Goal: Information Seeking & Learning: Find specific fact

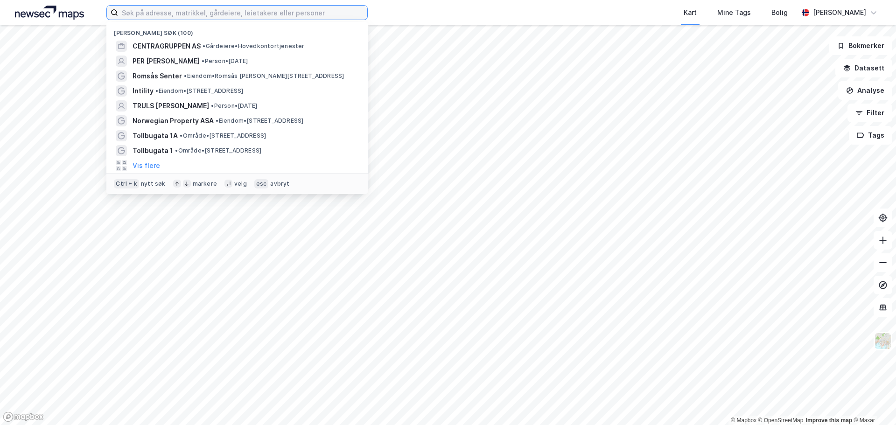
click at [195, 17] on input at bounding box center [242, 13] width 249 height 14
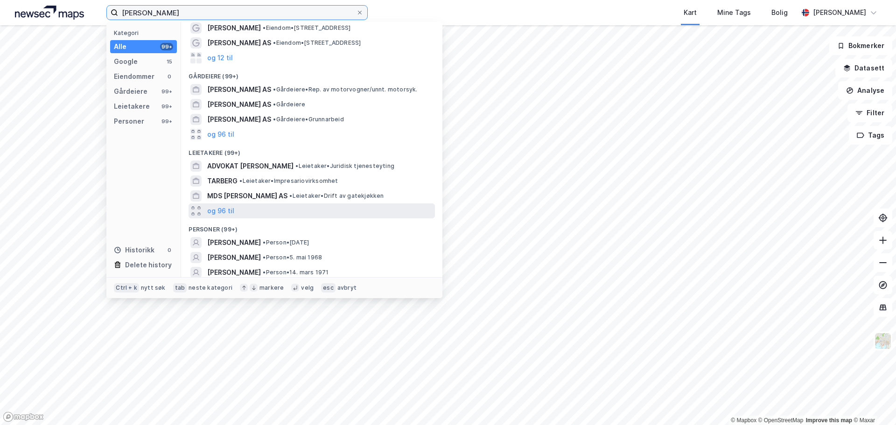
scroll to position [58, 0]
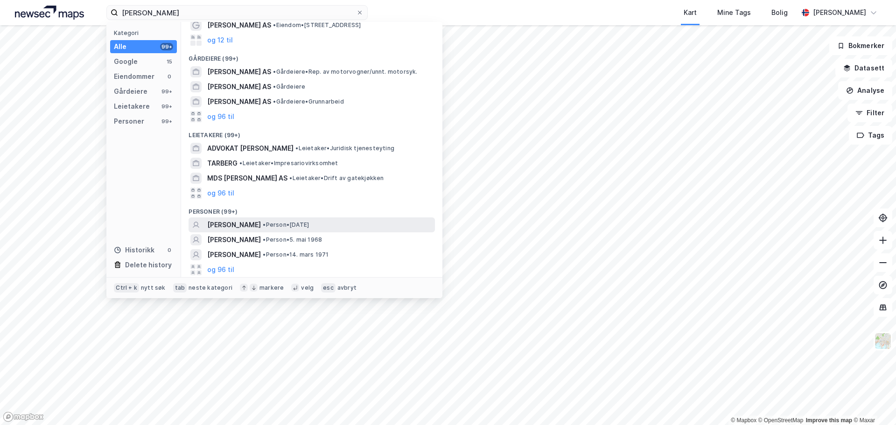
click at [309, 223] on span "• Person • [DATE]" at bounding box center [286, 224] width 46 height 7
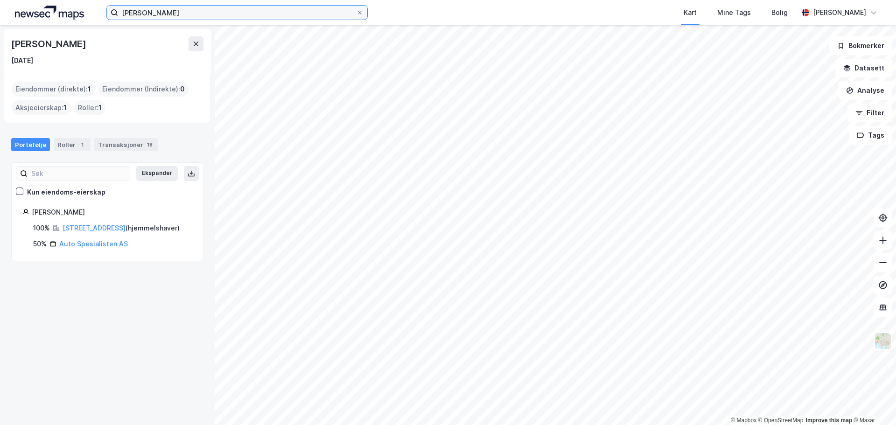
click at [202, 12] on input "[PERSON_NAME]" at bounding box center [237, 13] width 238 height 14
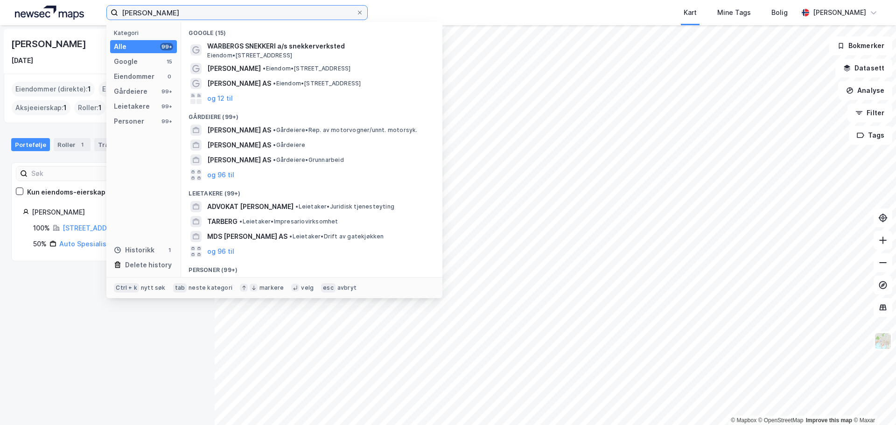
click at [202, 12] on input "[PERSON_NAME]" at bounding box center [237, 13] width 238 height 14
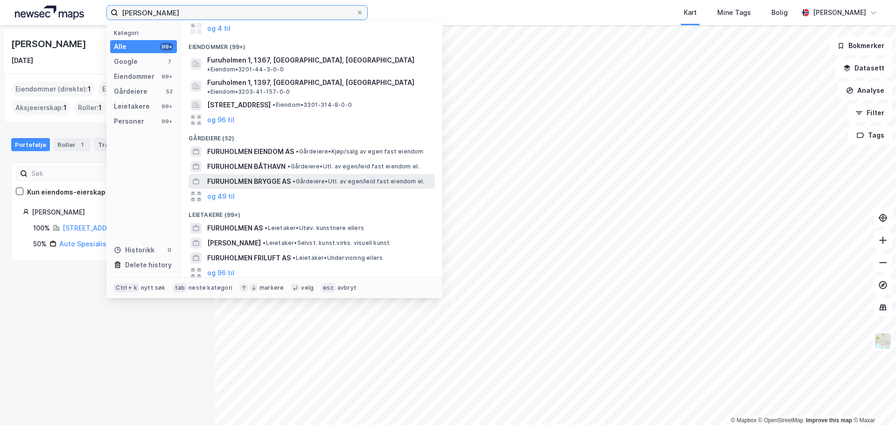
scroll to position [127, 0]
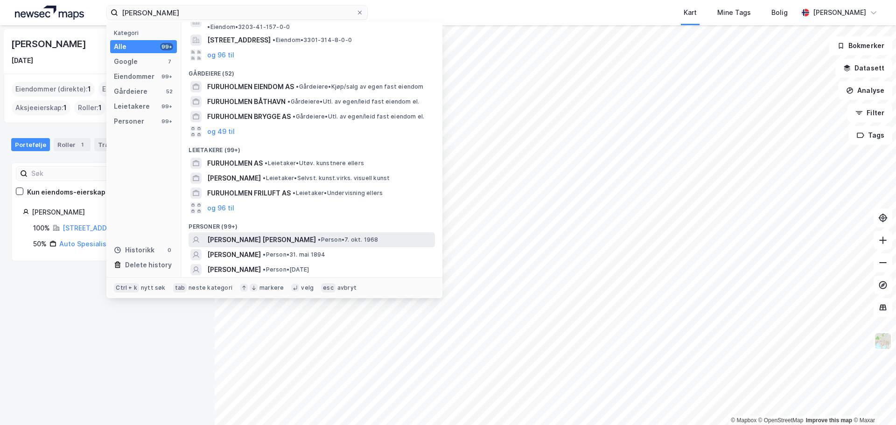
click at [318, 236] on span "•" at bounding box center [319, 239] width 3 height 7
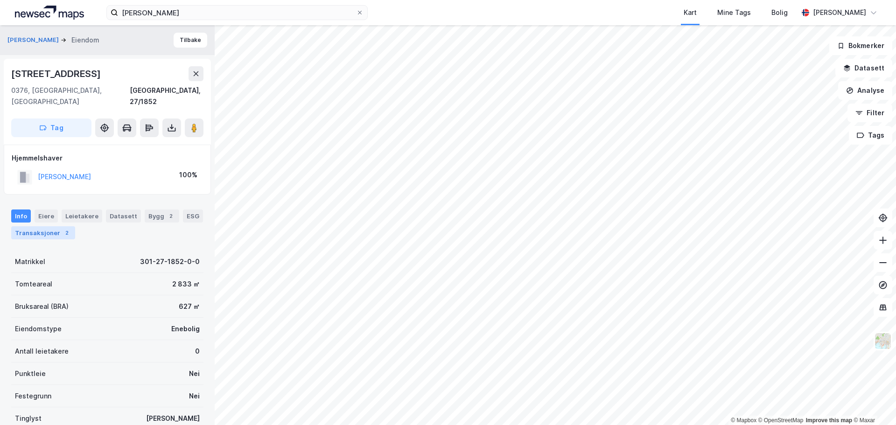
click at [64, 228] on div "2" at bounding box center [66, 232] width 9 height 9
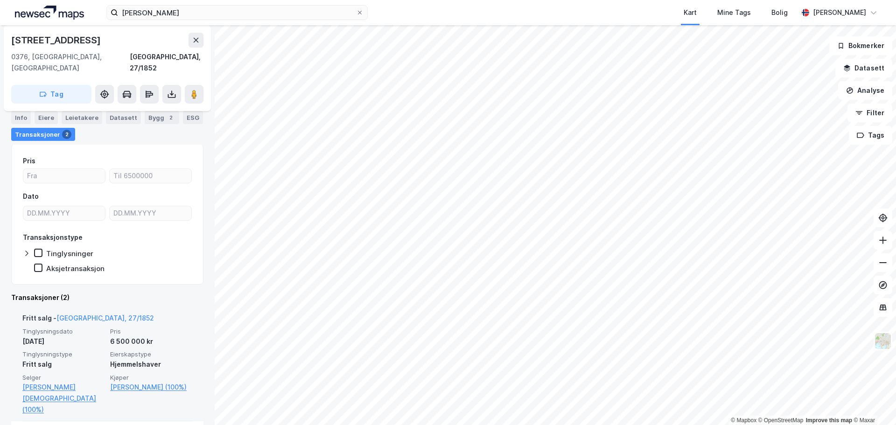
scroll to position [47, 0]
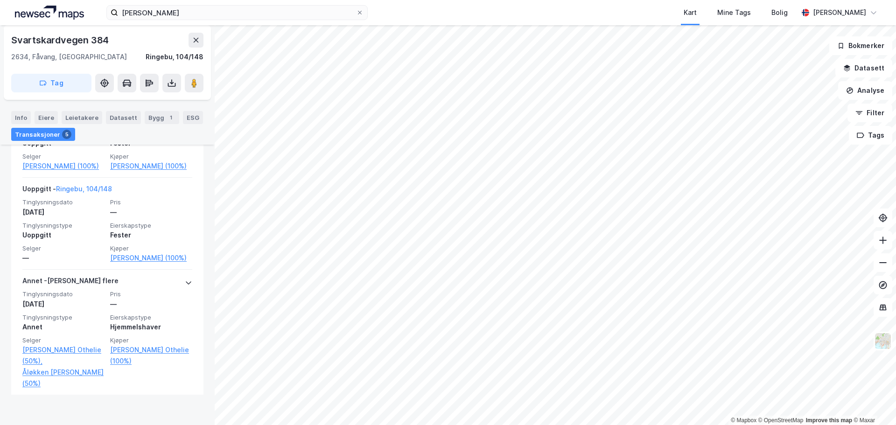
scroll to position [544, 0]
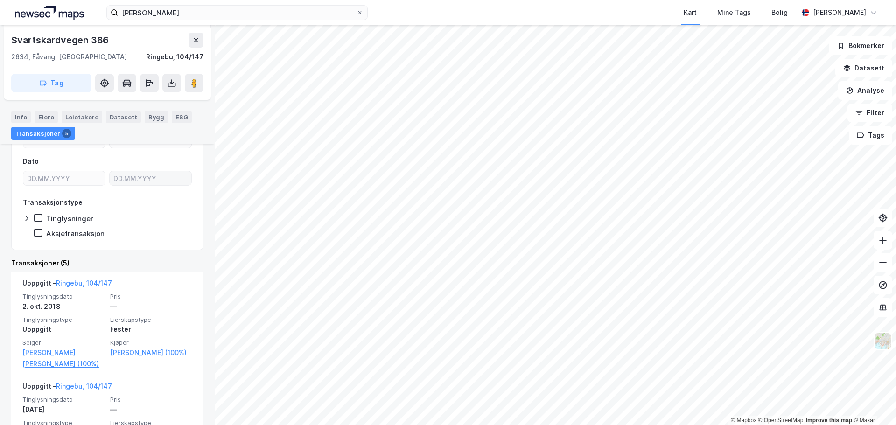
scroll to position [233, 0]
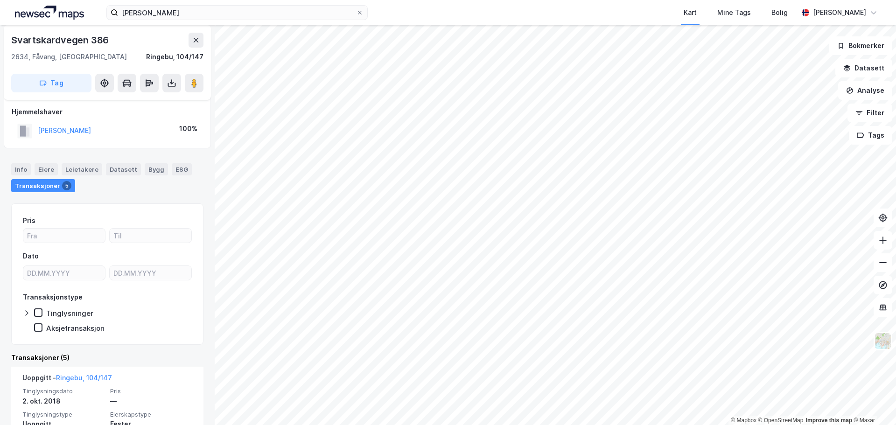
drag, startPoint x: 143, startPoint y: 228, endPoint x: 169, endPoint y: 214, distance: 29.8
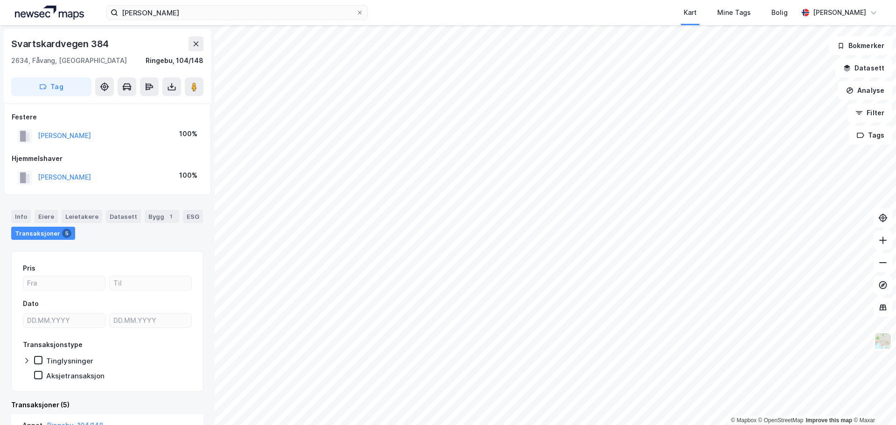
scroll to position [30, 0]
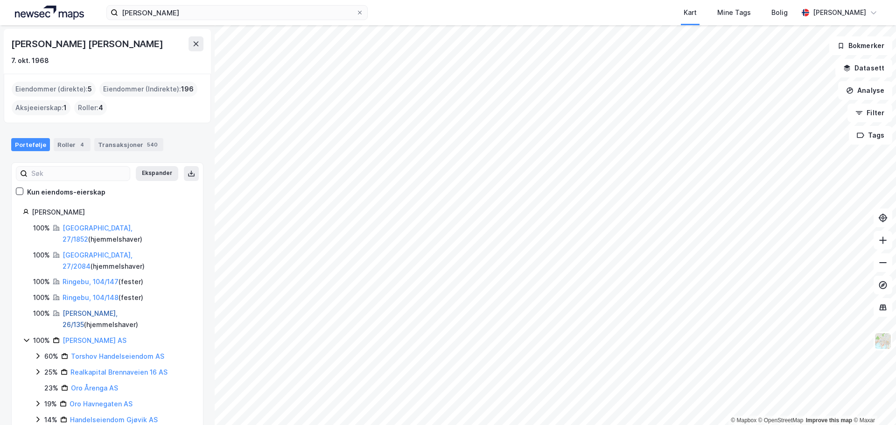
click at [85, 309] on link "[PERSON_NAME], 26/135" at bounding box center [90, 318] width 55 height 19
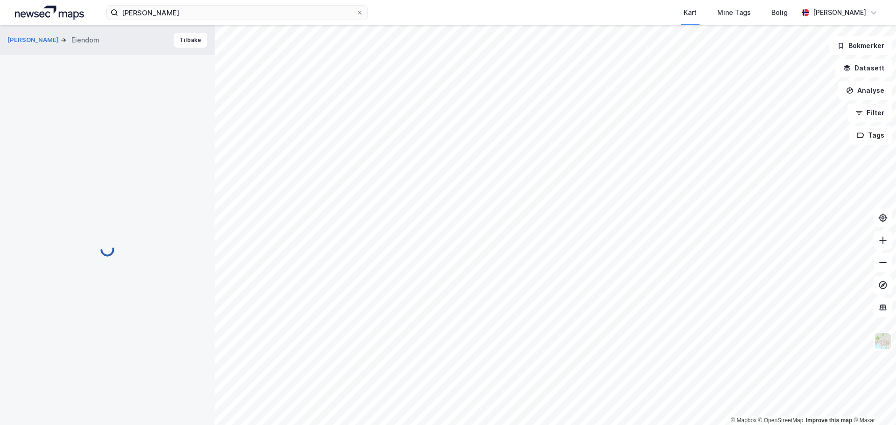
scroll to position [30, 0]
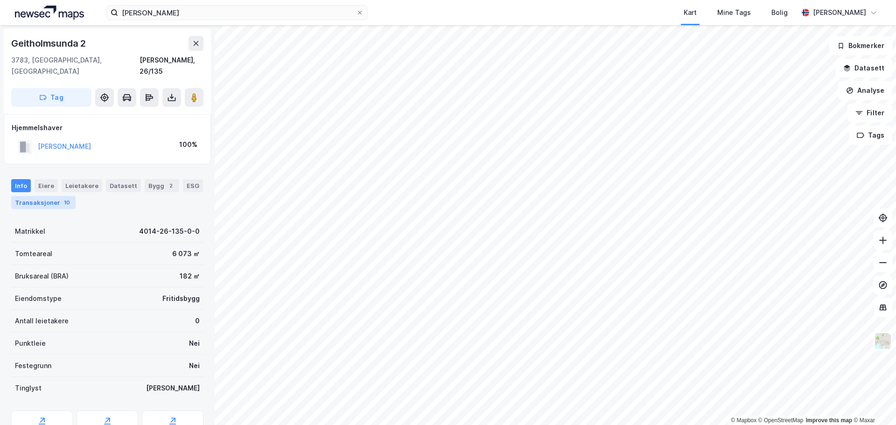
click at [49, 196] on div "Transaksjoner 10" at bounding box center [43, 202] width 64 height 13
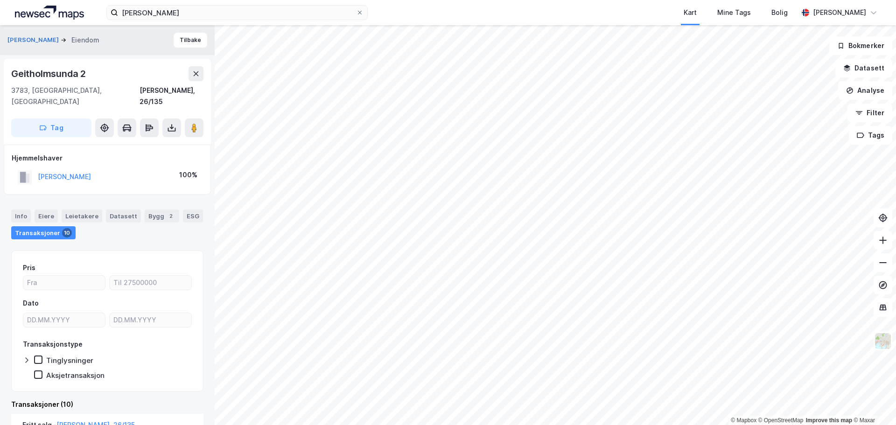
drag, startPoint x: 160, startPoint y: 166, endPoint x: 35, endPoint y: 169, distance: 125.1
click at [35, 169] on div "[PERSON_NAME] FURUHOLMEN 100%" at bounding box center [107, 177] width 191 height 19
copy button "[PERSON_NAME]"
drag, startPoint x: 123, startPoint y: 92, endPoint x: 17, endPoint y: 91, distance: 106.4
click at [17, 91] on div "[STREET_ADDRESS]" at bounding box center [107, 96] width 192 height 22
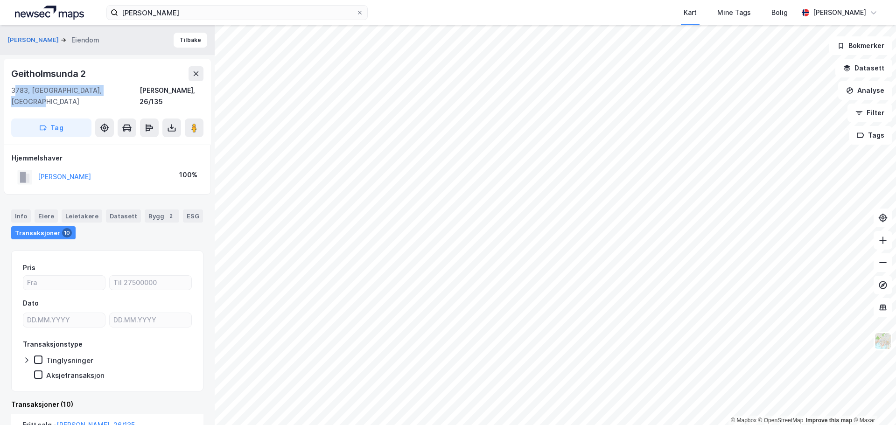
click at [17, 91] on div "3783, [GEOGRAPHIC_DATA], [GEOGRAPHIC_DATA]" at bounding box center [75, 96] width 128 height 22
drag, startPoint x: 12, startPoint y: 73, endPoint x: 125, endPoint y: 74, distance: 112.9
click at [125, 74] on div "Geitholmsunda 2" at bounding box center [107, 73] width 192 height 15
copy div "Geitholmsunda 2"
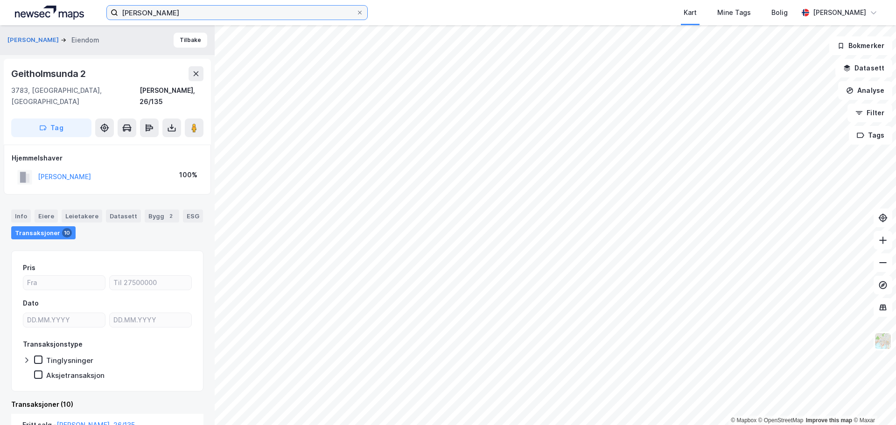
click at [134, 14] on input "[PERSON_NAME]" at bounding box center [237, 13] width 238 height 14
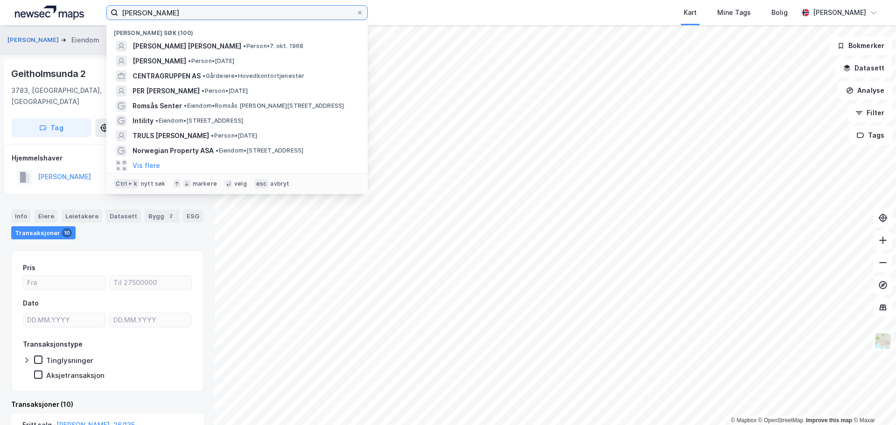
click at [134, 14] on input "[PERSON_NAME]" at bounding box center [237, 13] width 238 height 14
paste input "[PERSON_NAME]"
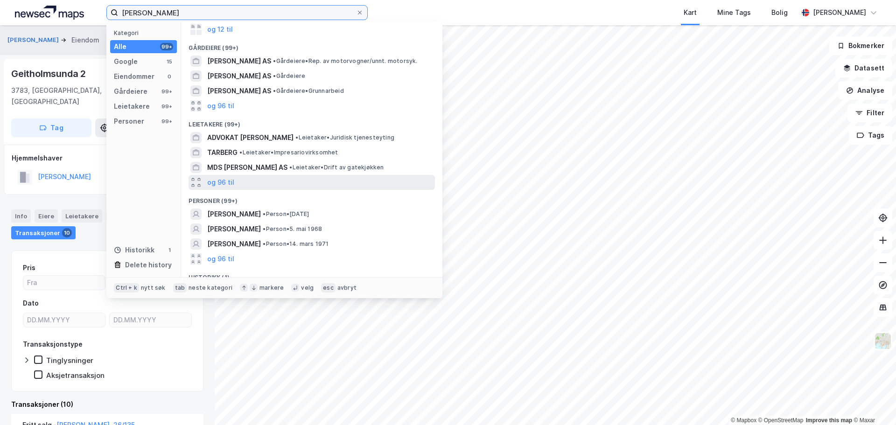
scroll to position [90, 0]
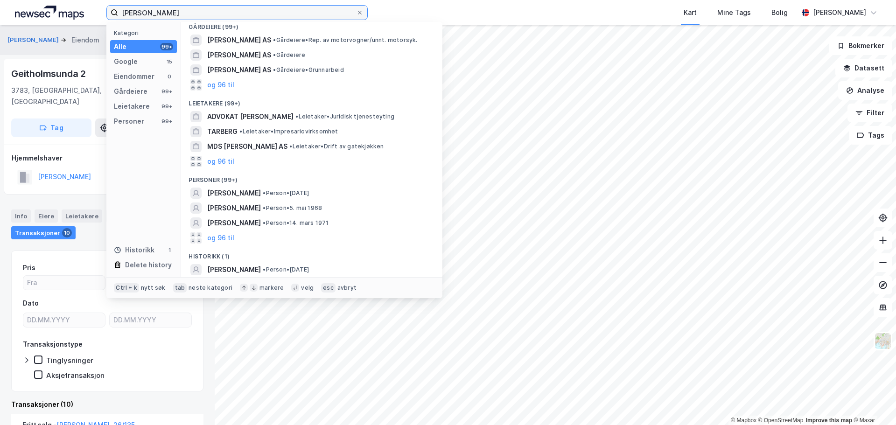
type input "[PERSON_NAME]"
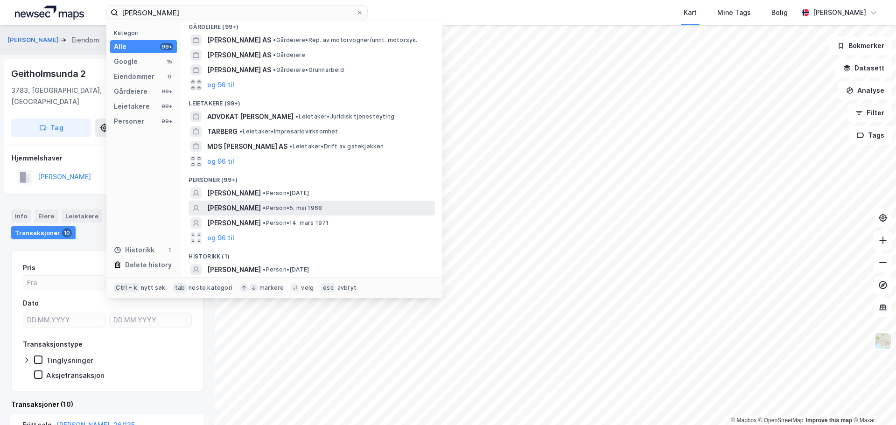
click at [301, 203] on div "[PERSON_NAME] • Person • 5. mai 1968" at bounding box center [320, 208] width 226 height 11
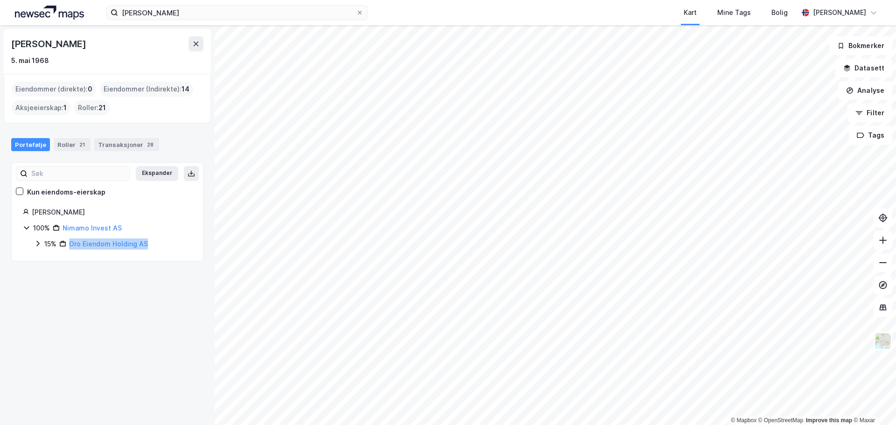
drag, startPoint x: 169, startPoint y: 245, endPoint x: 69, endPoint y: 247, distance: 100.8
click at [69, 247] on div "15% Oro Eiendom Holding AS" at bounding box center [117, 243] width 147 height 11
click at [124, 245] on link "Oro Eiendom Holding AS" at bounding box center [108, 244] width 79 height 8
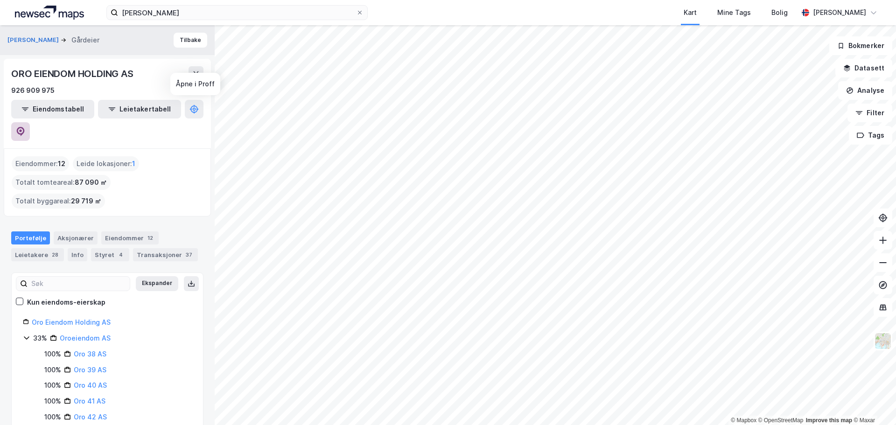
click at [25, 127] on icon at bounding box center [20, 131] width 9 height 9
